Goal: Browse casually: Explore the website without a specific task or goal

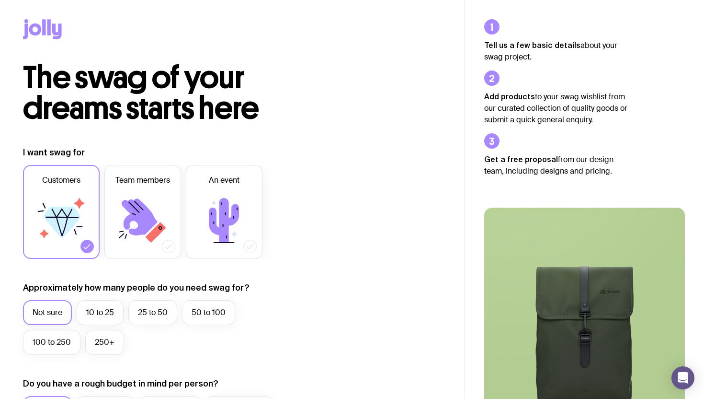
click at [42, 31] on icon at bounding box center [42, 29] width 39 height 20
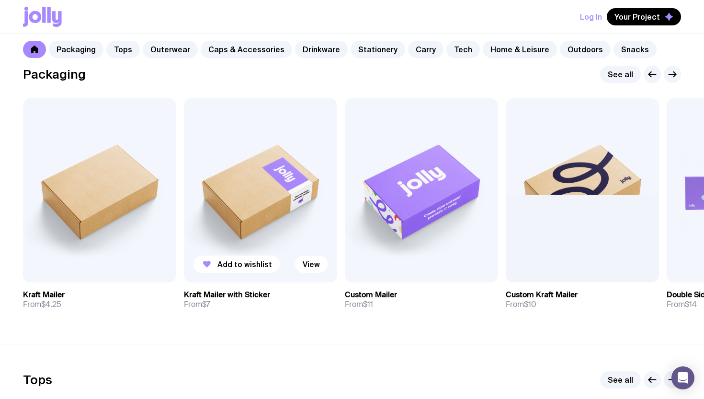
scroll to position [166, 0]
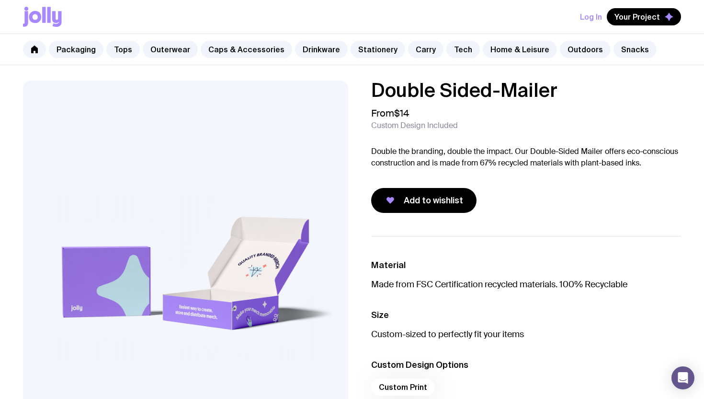
scroll to position [166, 0]
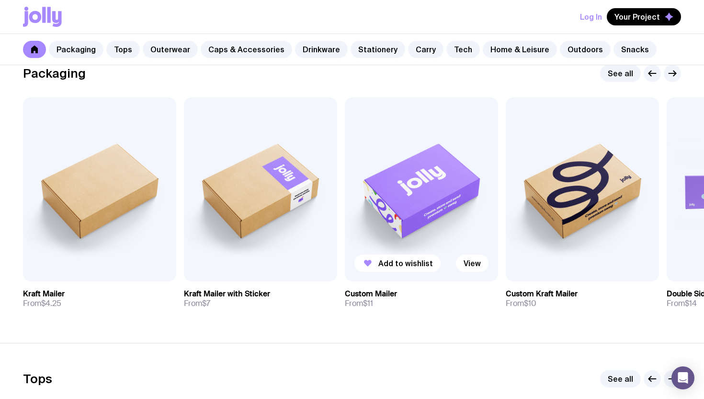
click at [377, 189] on img at bounding box center [421, 189] width 153 height 184
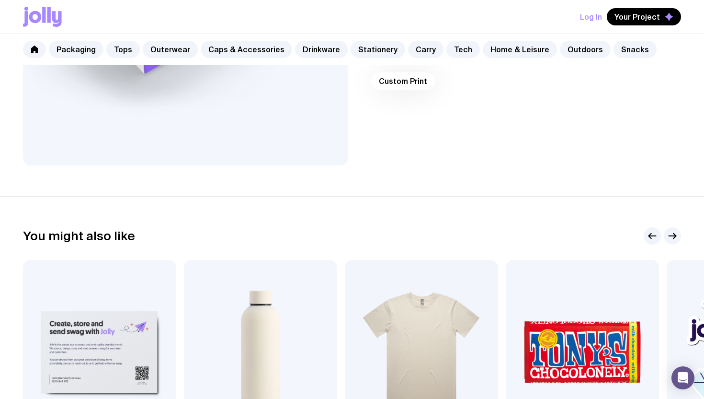
scroll to position [490, 0]
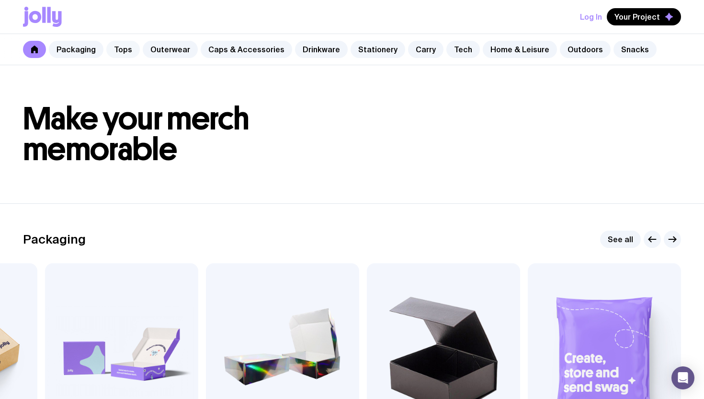
click at [116, 49] on link "Tops" at bounding box center [123, 49] width 34 height 17
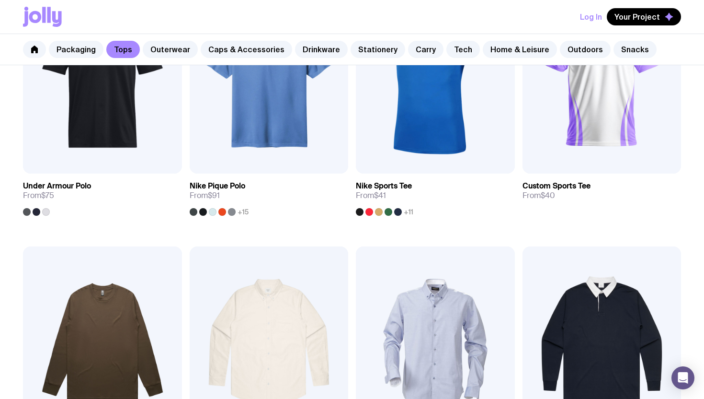
scroll to position [1037, 0]
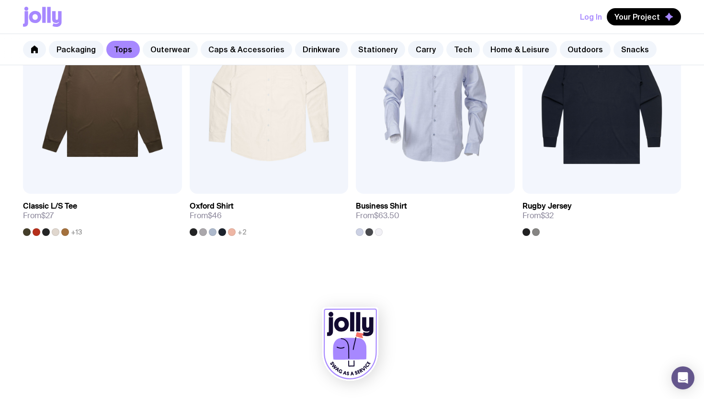
click at [177, 50] on link "Outerwear" at bounding box center [170, 49] width 55 height 17
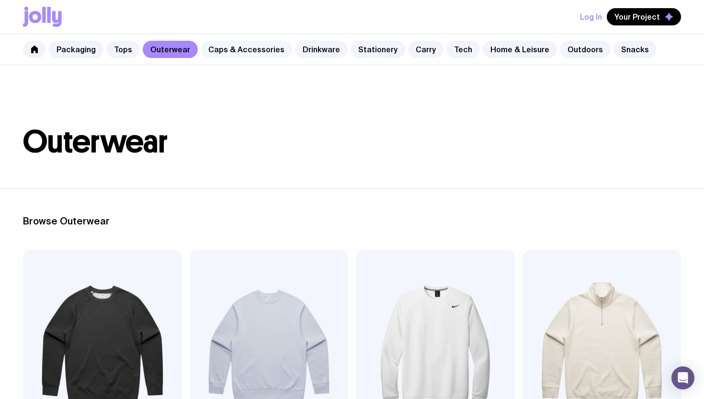
click at [237, 45] on link "Caps & Accessories" at bounding box center [247, 49] width 92 height 17
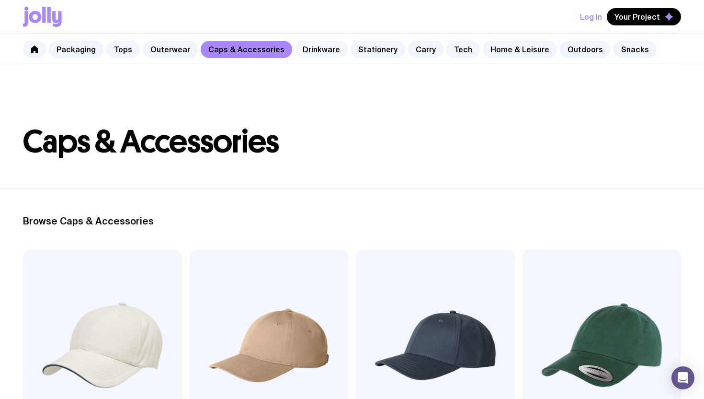
click at [311, 53] on link "Drinkware" at bounding box center [321, 49] width 53 height 17
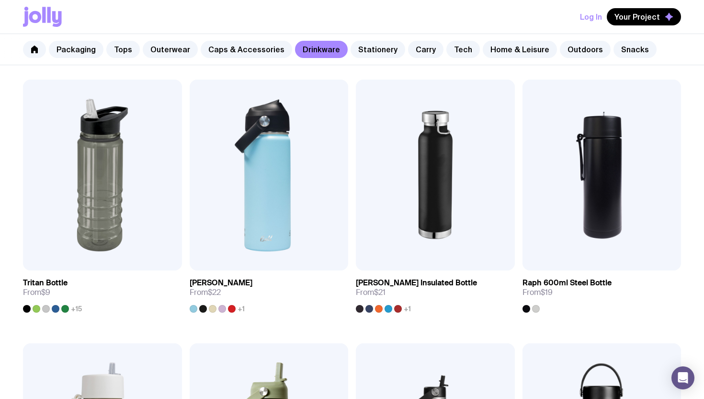
scroll to position [846, 0]
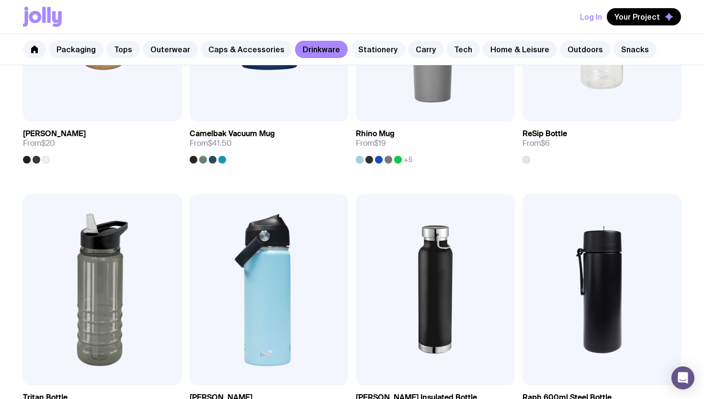
click at [356, 50] on link "Stationery" at bounding box center [378, 49] width 55 height 17
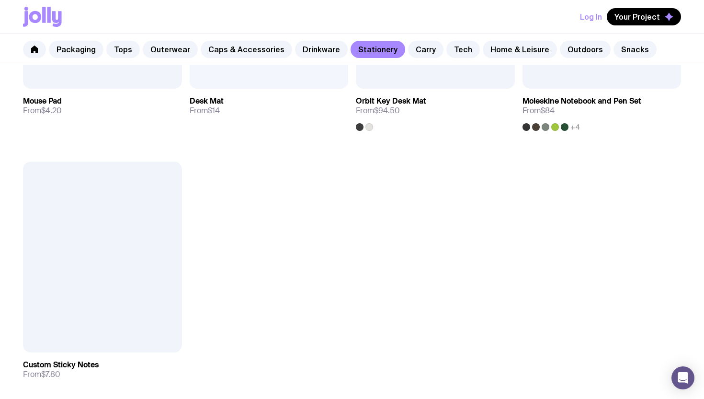
scroll to position [1691, 0]
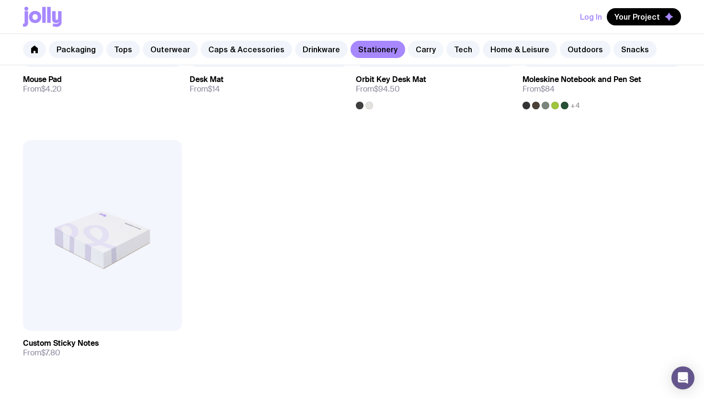
click at [408, 45] on link "Carry" at bounding box center [425, 49] width 35 height 17
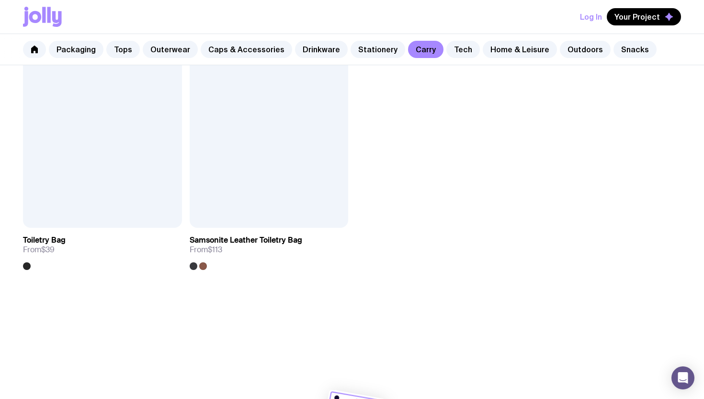
scroll to position [2354, 0]
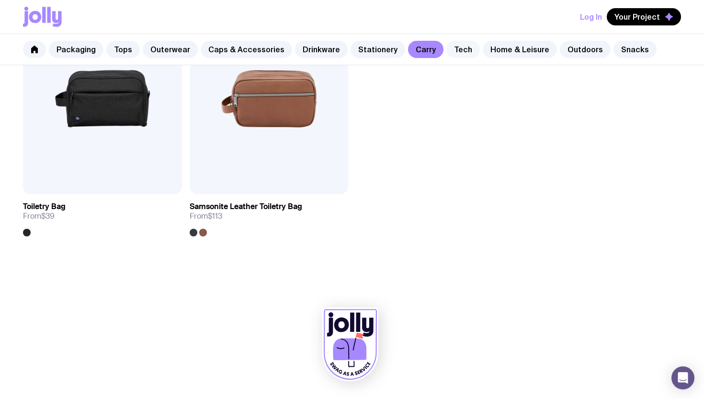
click at [452, 51] on link "Tech" at bounding box center [464, 49] width 34 height 17
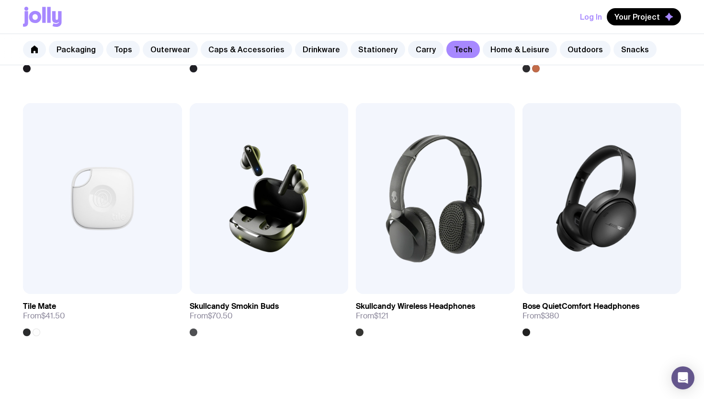
scroll to position [1810, 0]
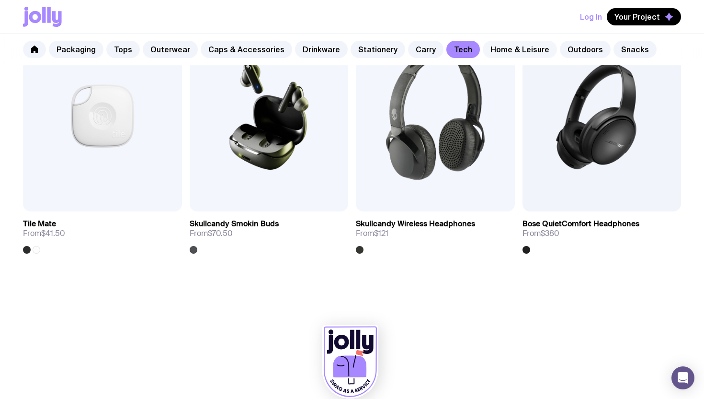
click at [487, 43] on link "Home & Leisure" at bounding box center [520, 49] width 74 height 17
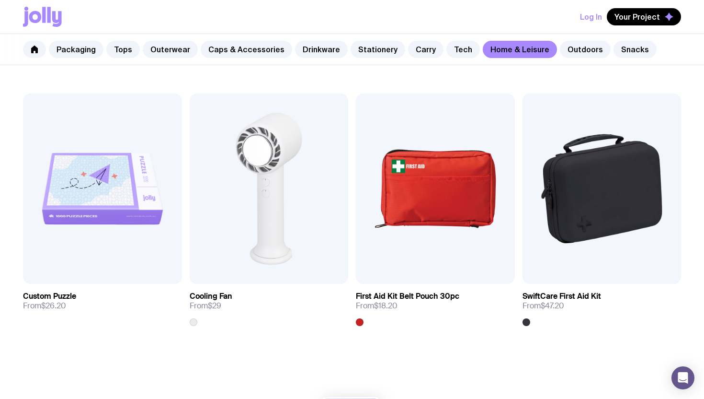
scroll to position [2002, 0]
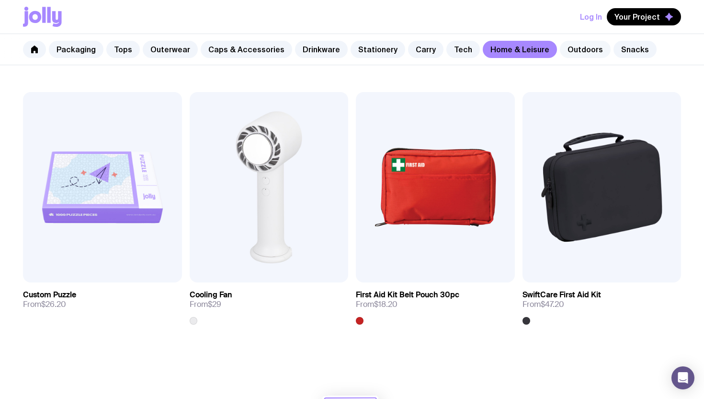
click at [565, 46] on link "Outdoors" at bounding box center [585, 49] width 51 height 17
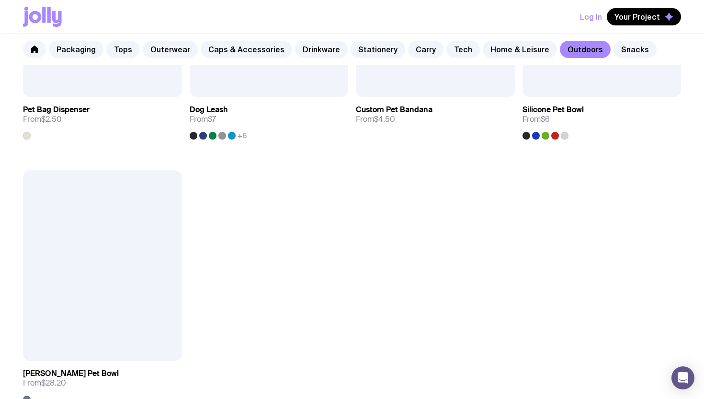
scroll to position [1546, 0]
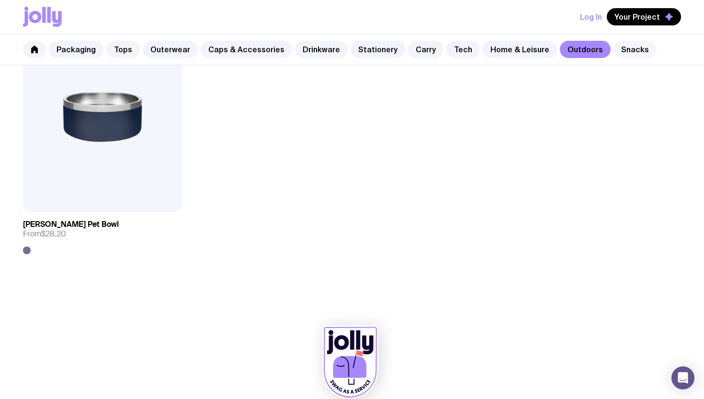
click at [614, 54] on link "Snacks" at bounding box center [635, 49] width 43 height 17
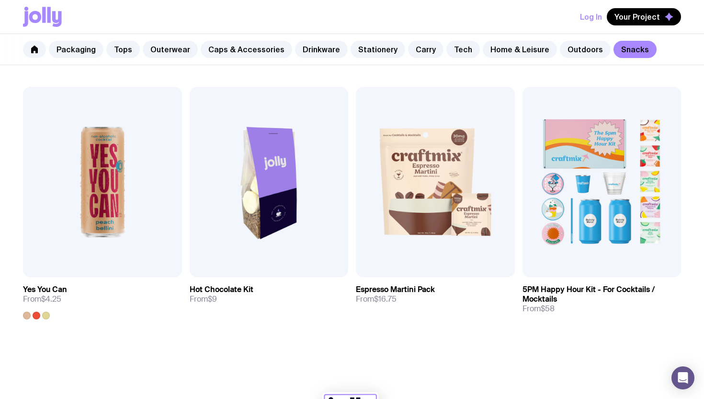
scroll to position [692, 0]
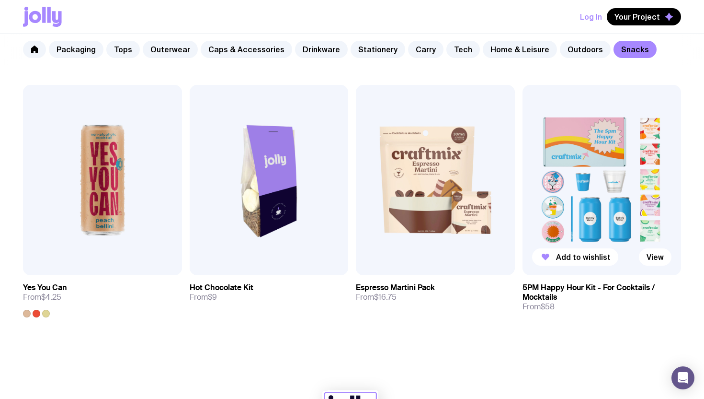
click at [638, 178] on img at bounding box center [602, 180] width 159 height 191
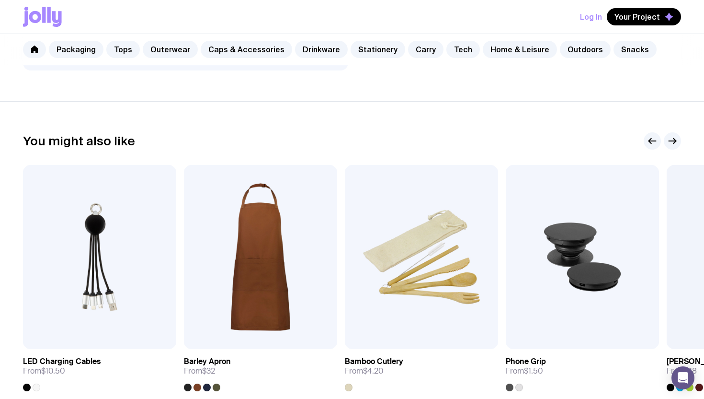
scroll to position [519, 0]
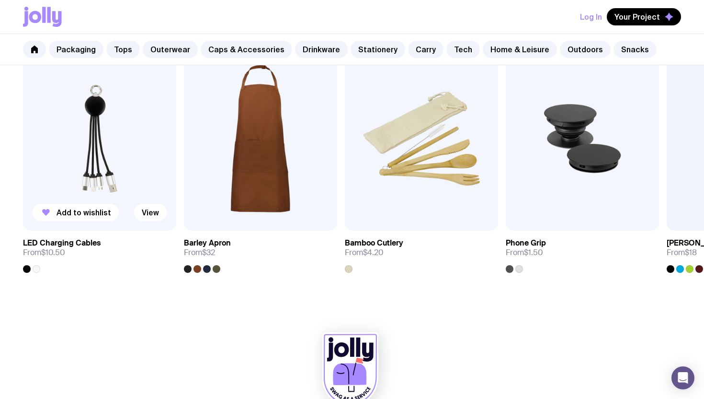
click at [116, 130] on img at bounding box center [99, 138] width 153 height 184
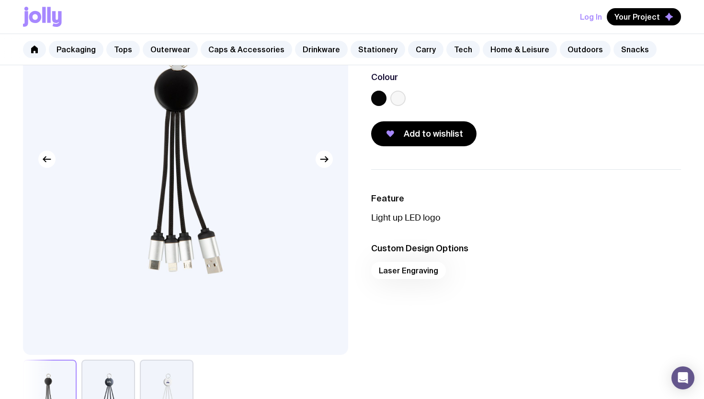
scroll to position [214, 0]
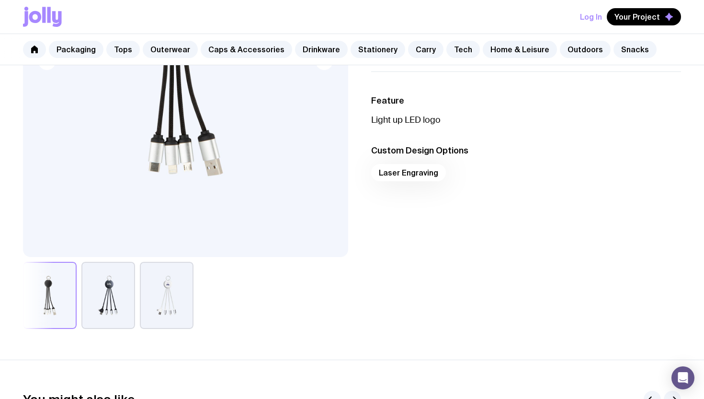
click at [114, 295] on button "button" at bounding box center [108, 295] width 54 height 67
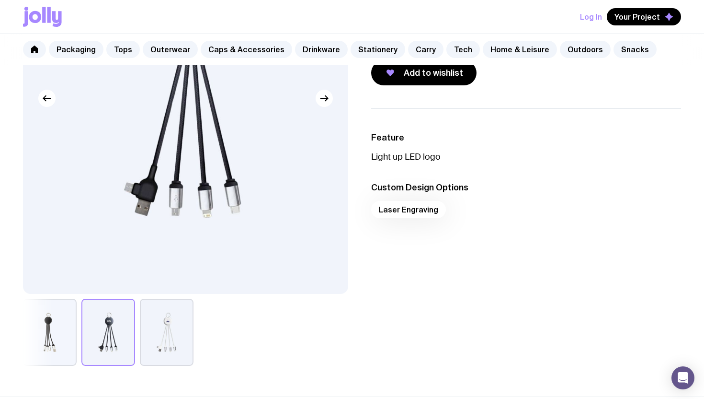
scroll to position [270, 0]
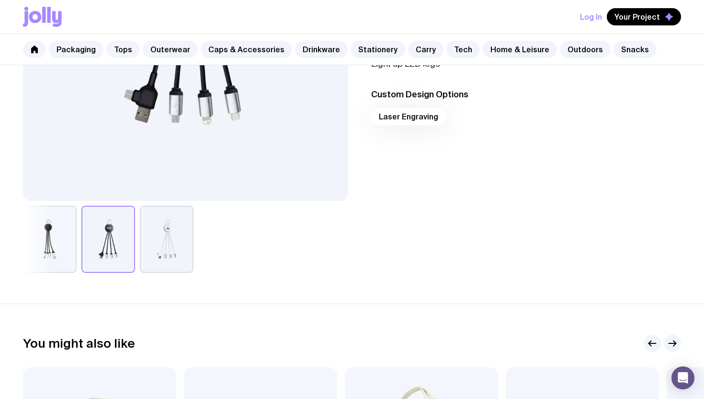
click at [179, 231] on button "button" at bounding box center [167, 239] width 54 height 67
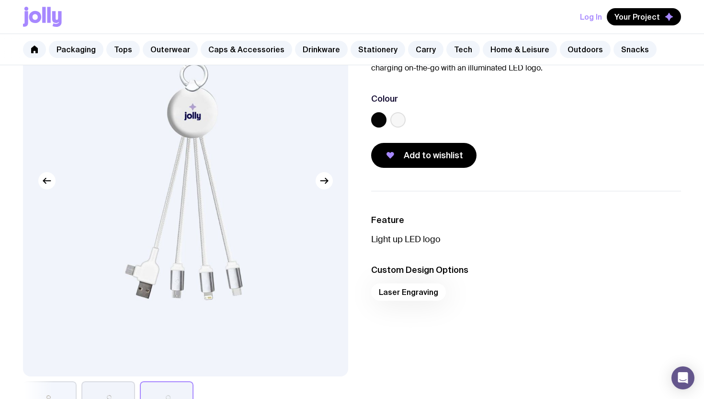
scroll to position [96, 0]
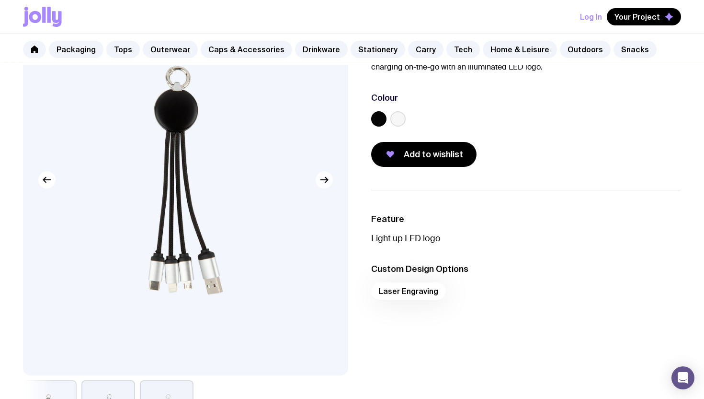
click at [325, 183] on icon "button" at bounding box center [325, 180] width 12 height 12
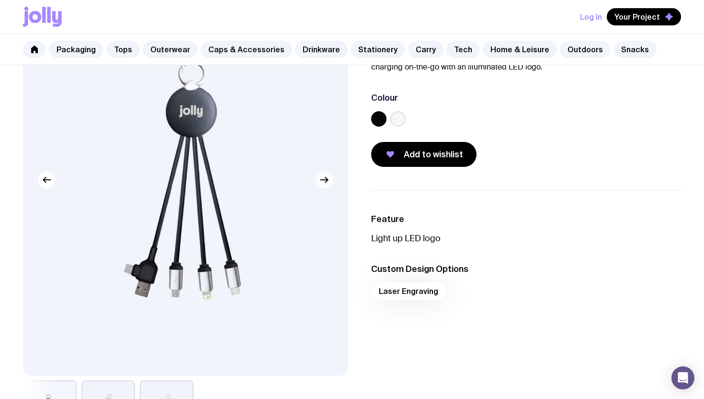
click at [325, 183] on icon "button" at bounding box center [325, 180] width 12 height 12
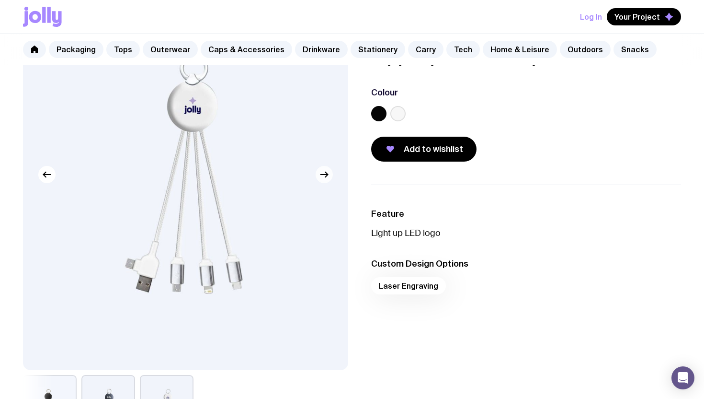
scroll to position [102, 0]
click at [325, 184] on img at bounding box center [185, 174] width 325 height 391
click at [71, 48] on link "Packaging" at bounding box center [76, 49] width 55 height 17
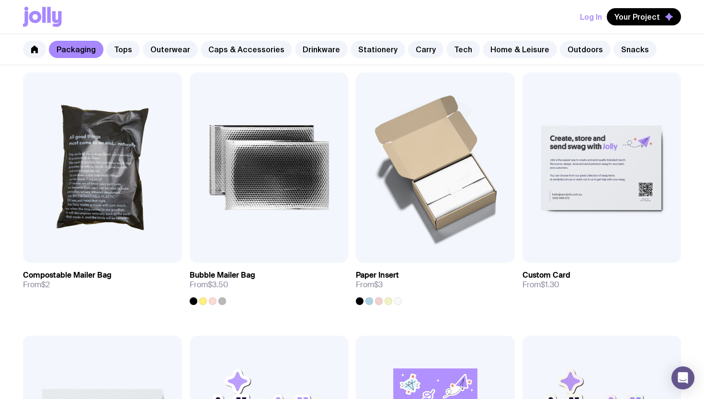
scroll to position [758, 0]
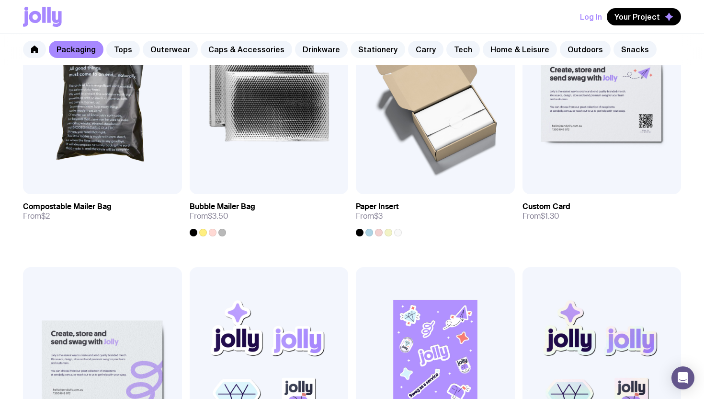
click at [369, 51] on link "Stationery" at bounding box center [378, 49] width 55 height 17
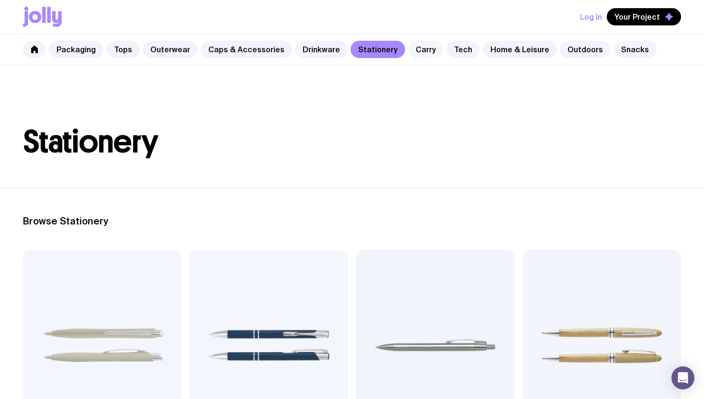
click at [416, 51] on link "Carry" at bounding box center [425, 49] width 35 height 17
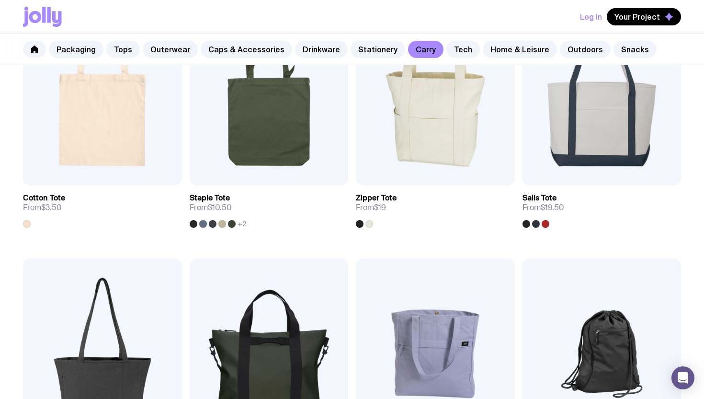
scroll to position [139, 0]
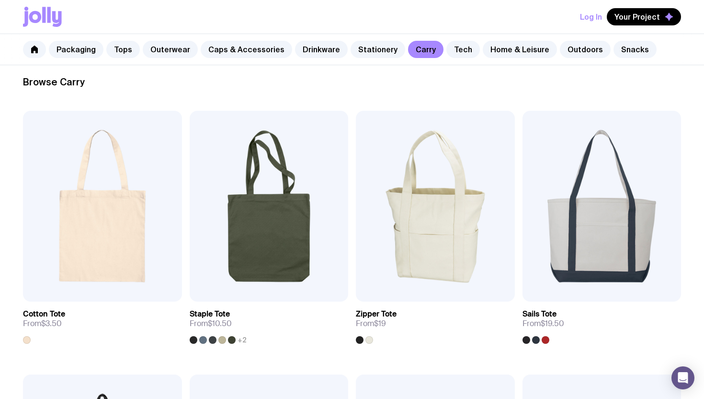
click at [404, 162] on img at bounding box center [435, 206] width 159 height 191
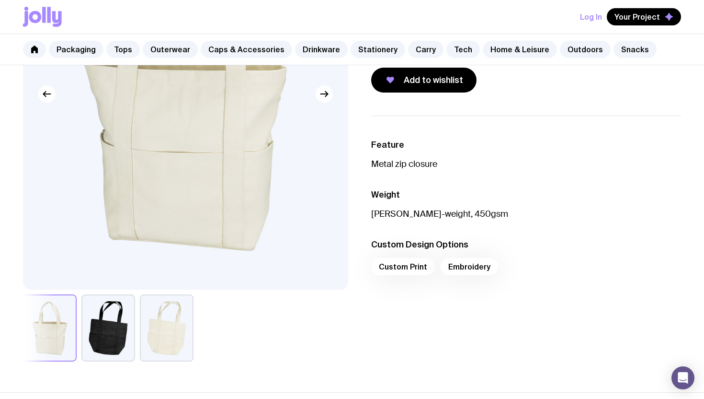
scroll to position [166, 0]
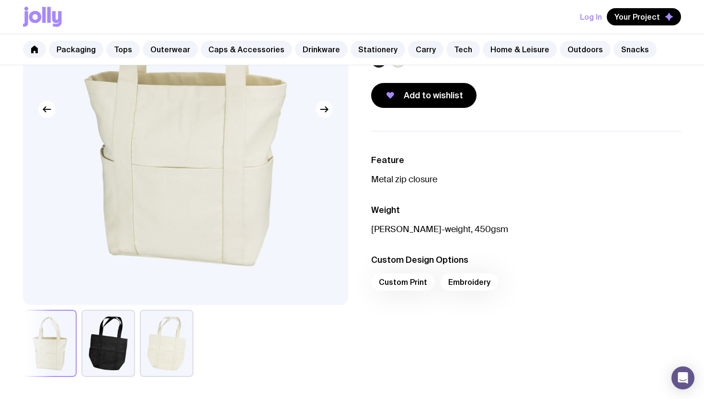
click at [325, 111] on icon "button" at bounding box center [325, 110] width 12 height 12
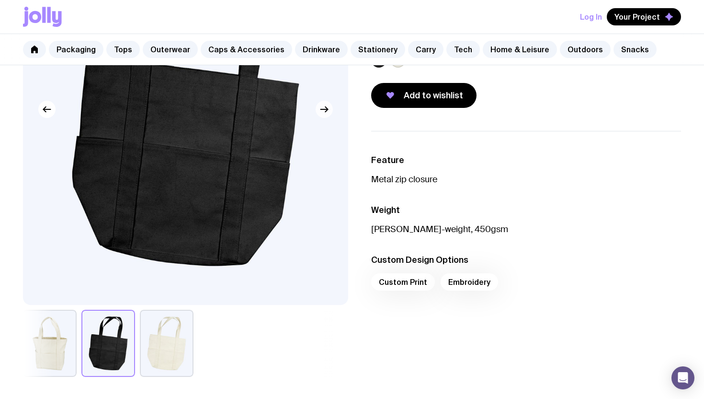
click at [325, 111] on icon "button" at bounding box center [325, 110] width 12 height 12
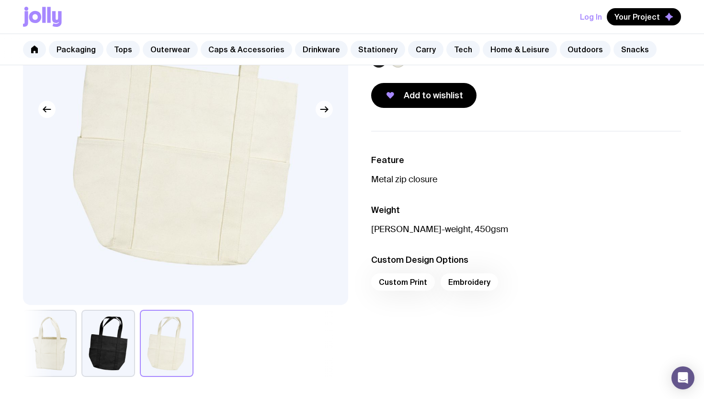
click at [325, 110] on icon "button" at bounding box center [325, 110] width 12 height 12
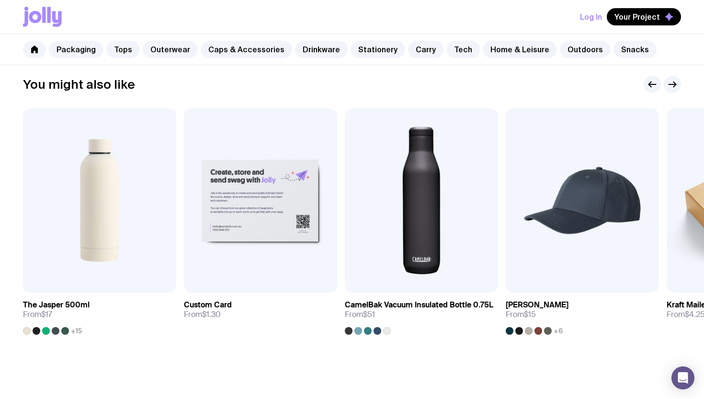
scroll to position [528, 0]
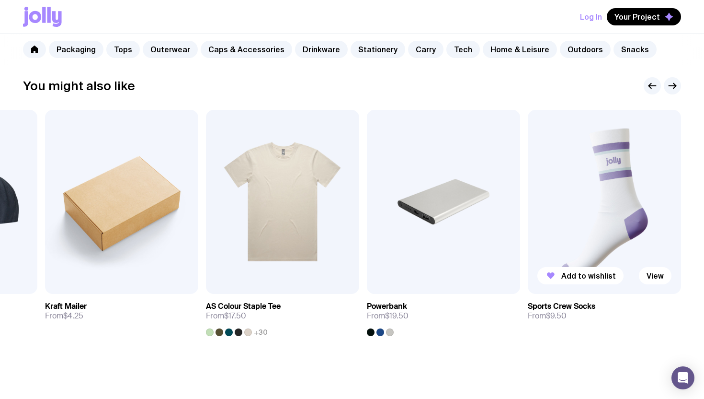
click at [579, 187] on img at bounding box center [604, 202] width 153 height 184
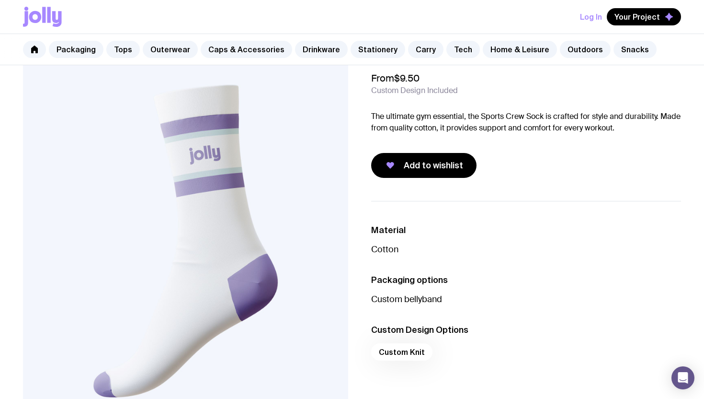
scroll to position [24, 0]
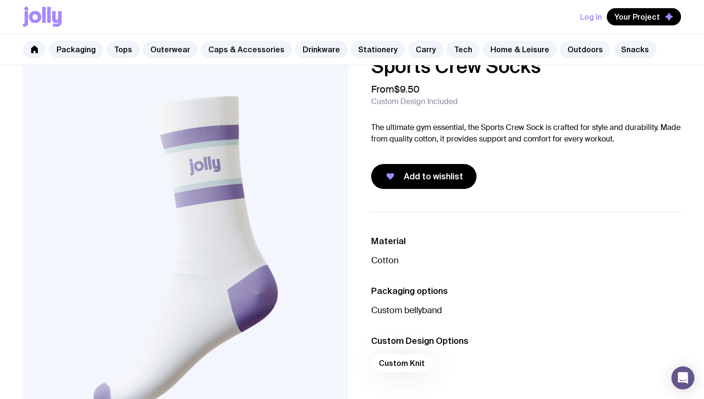
click at [49, 16] on icon at bounding box center [48, 15] width 3 height 16
